Goal: Information Seeking & Learning: Learn about a topic

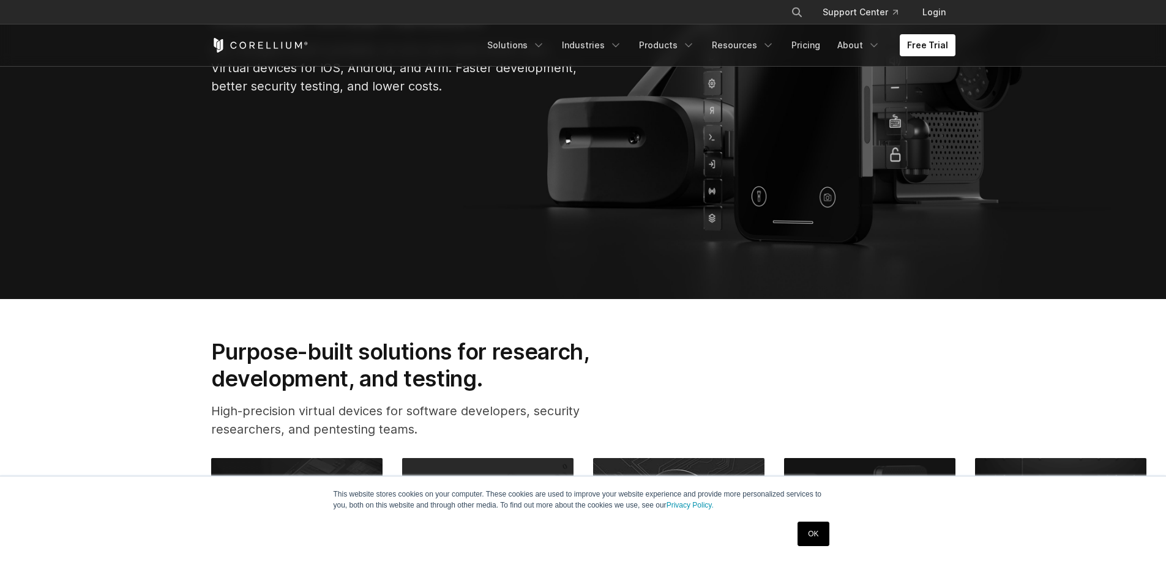
scroll to position [489, 0]
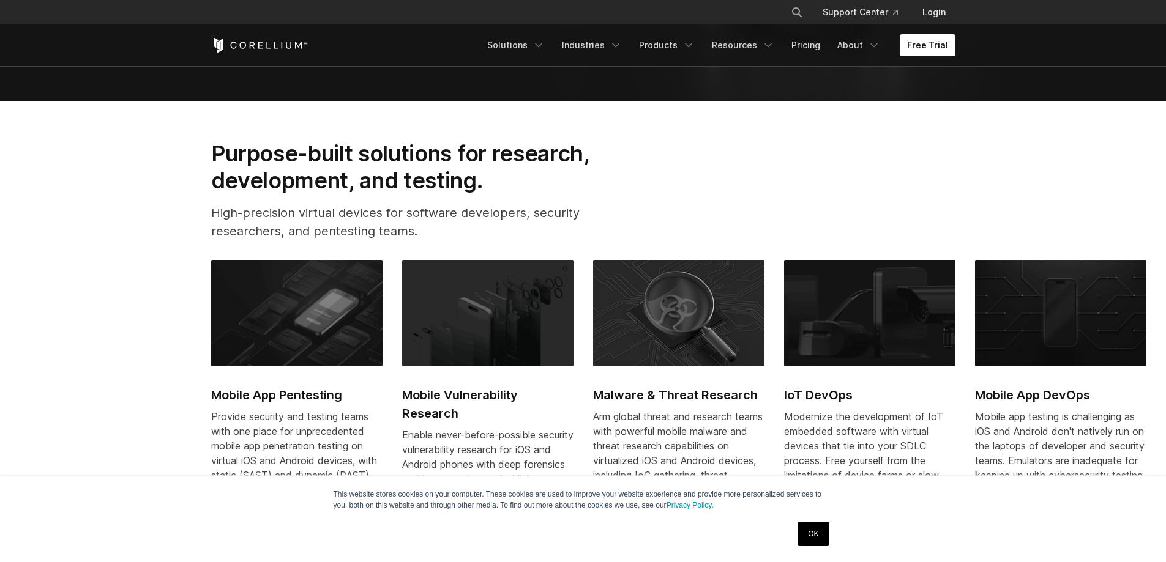
click at [813, 535] on link "OK" at bounding box center [812, 534] width 31 height 24
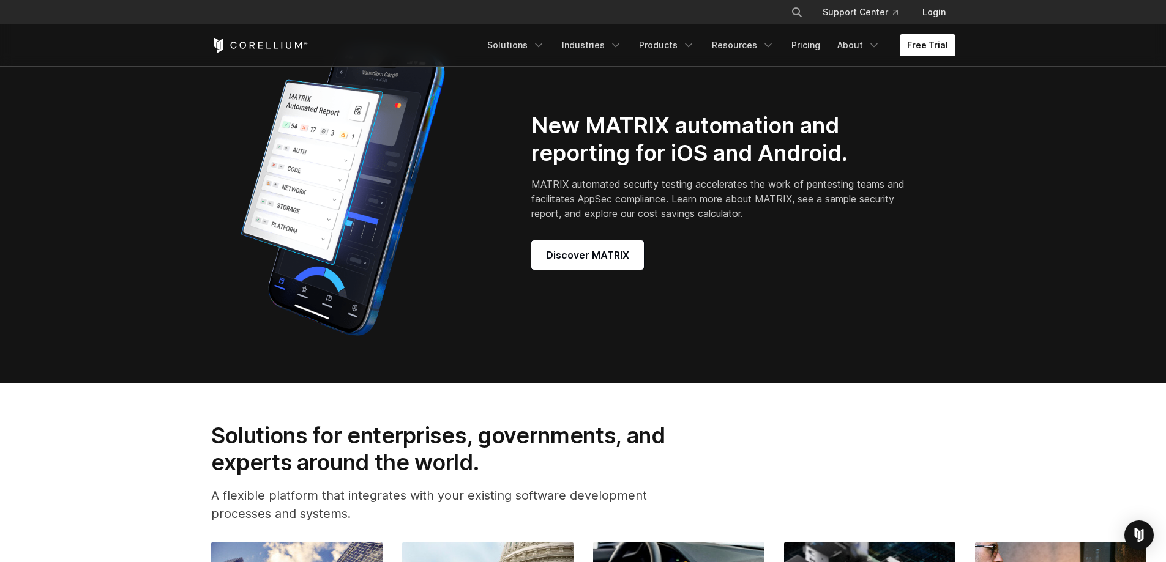
scroll to position [1101, 0]
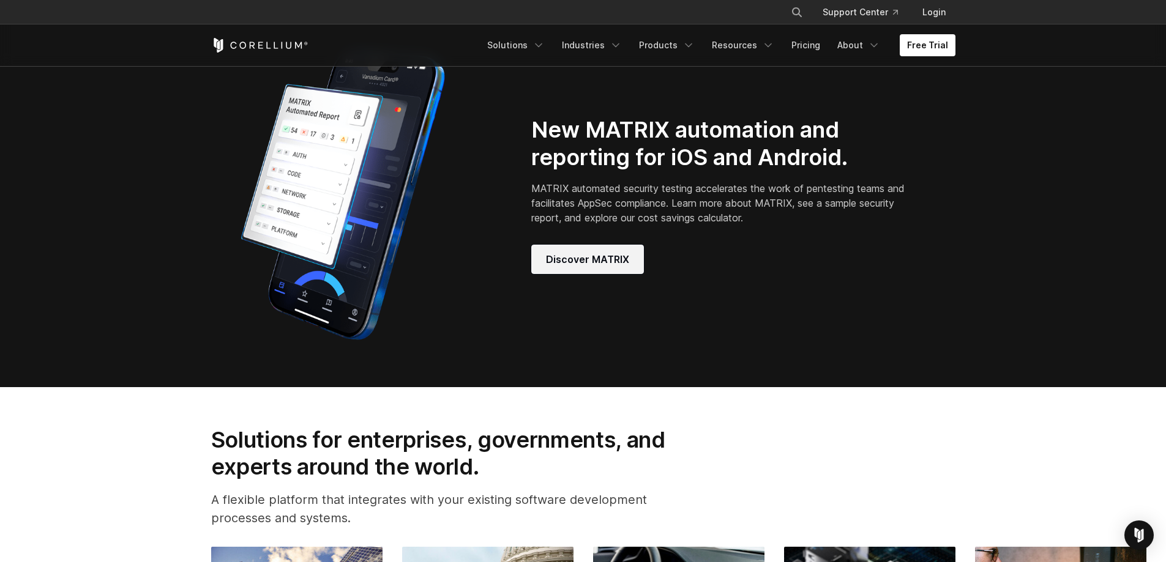
click at [603, 274] on link "Discover MATRIX" at bounding box center [587, 259] width 113 height 29
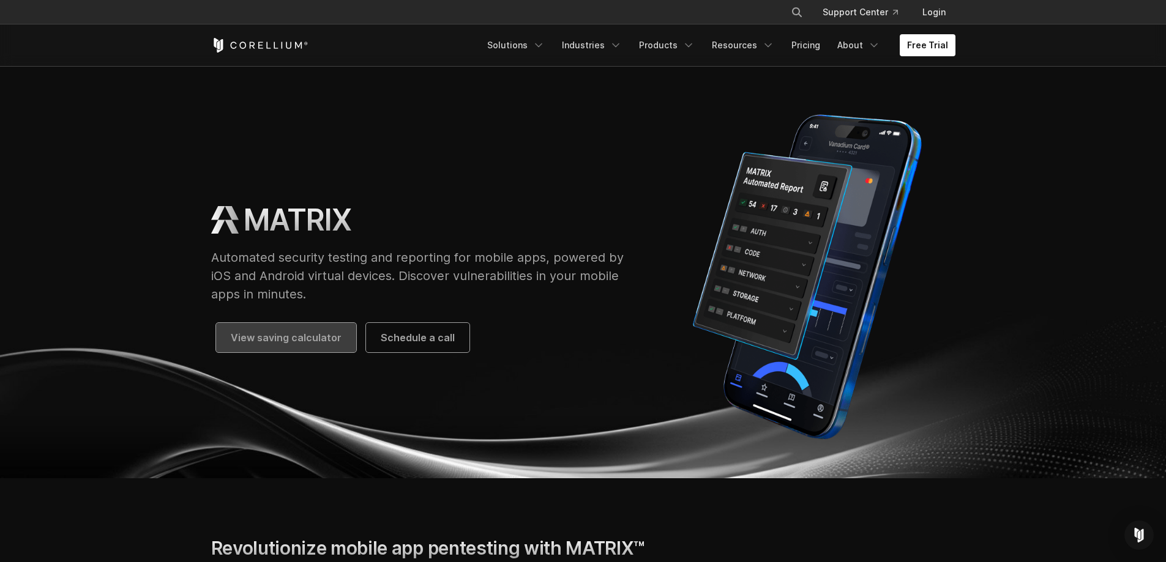
click at [261, 342] on span "View saving calculator" at bounding box center [286, 337] width 111 height 15
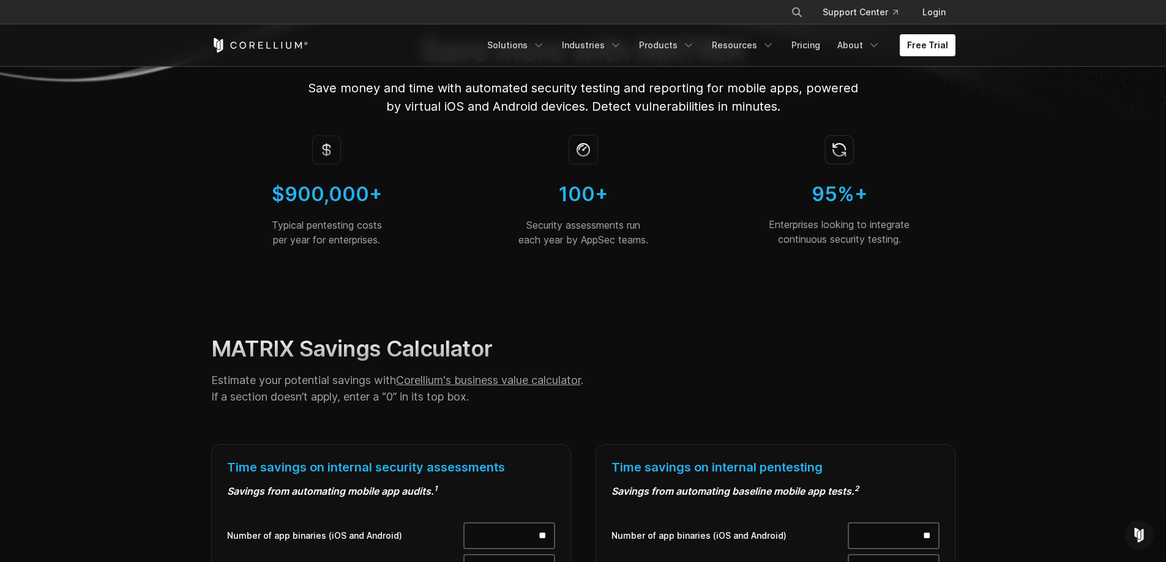
scroll to position [184, 0]
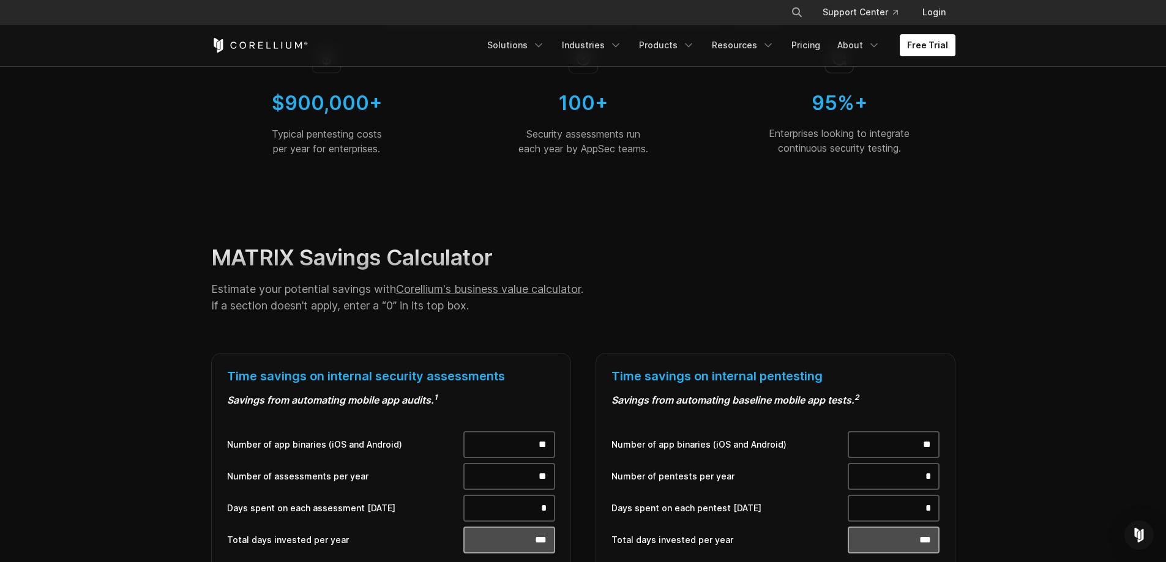
click at [520, 182] on div "$900,000+ Typical pentesting costs per year for enterprises. 100+ Security asse…" at bounding box center [583, 109] width 768 height 151
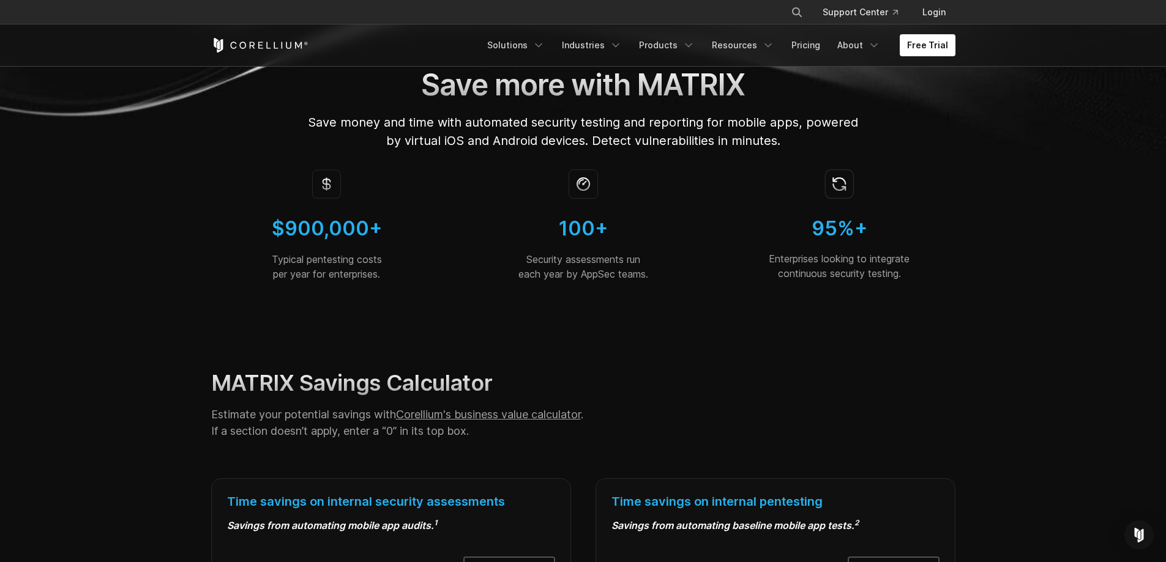
scroll to position [0, 0]
